Goal: Information Seeking & Learning: Compare options

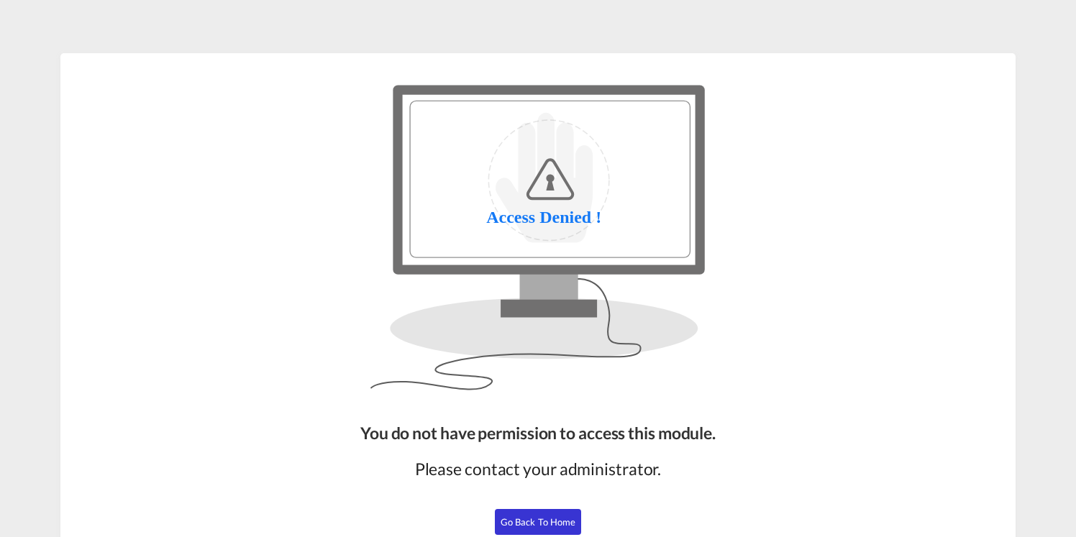
click at [541, 517] on span "Go Back to Home" at bounding box center [537, 522] width 75 height 12
